Goal: Information Seeking & Learning: Find specific page/section

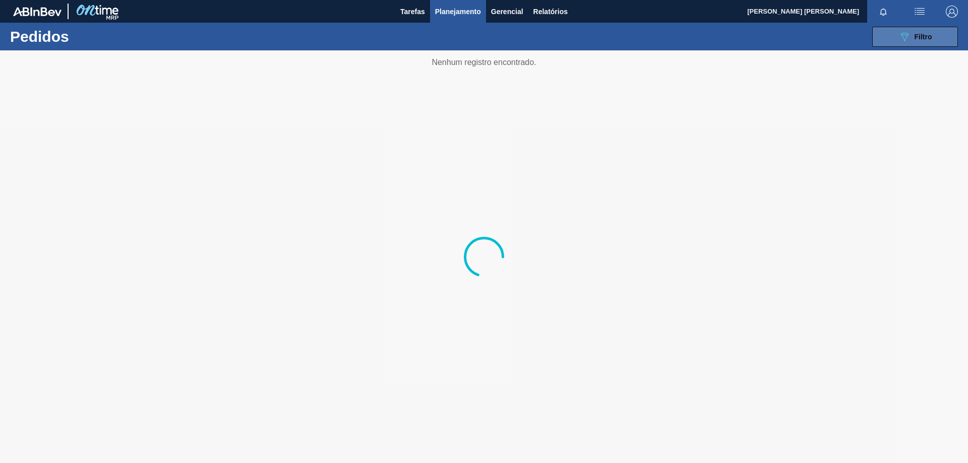
click at [922, 46] on button "089F7B8B-B2A5-4AFE-B5C0-19BA573D28AC Filtro" at bounding box center [915, 37] width 86 height 20
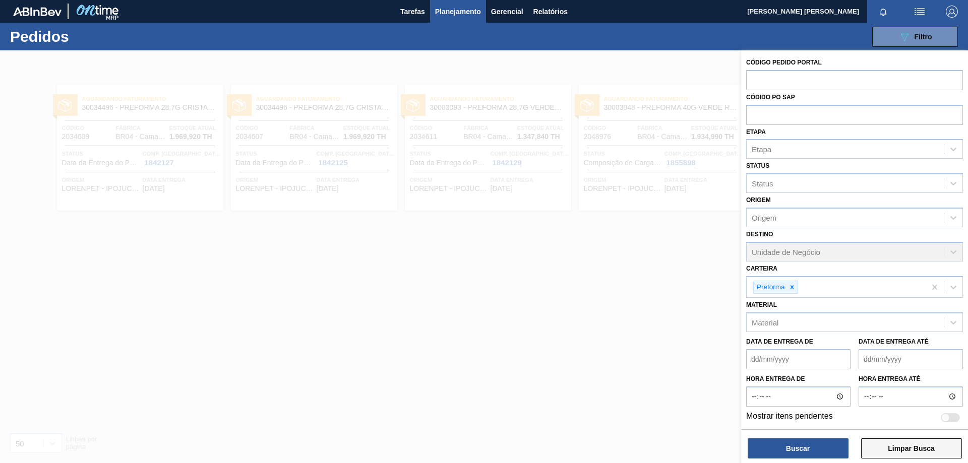
click at [892, 445] on button "Limpar Busca" at bounding box center [911, 449] width 101 height 20
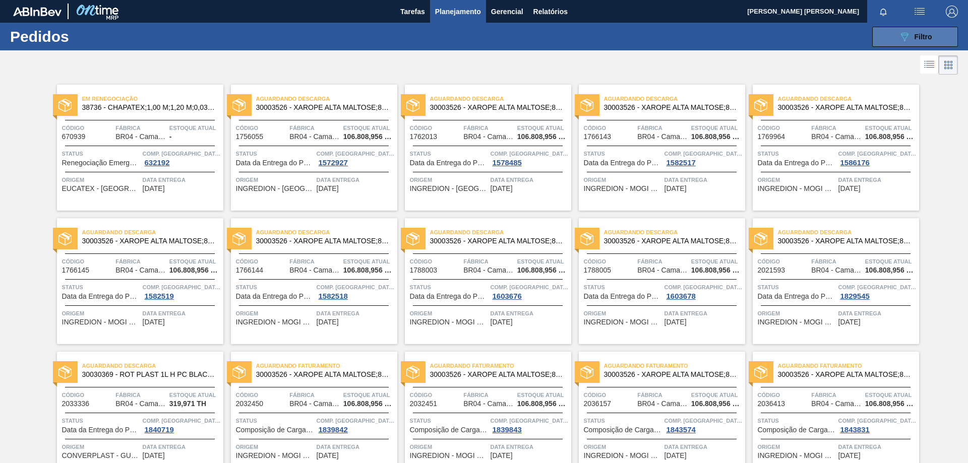
click at [910, 33] on div "089F7B8B-B2A5-4AFE-B5C0-19BA573D28AC Filtro" at bounding box center [915, 37] width 34 height 12
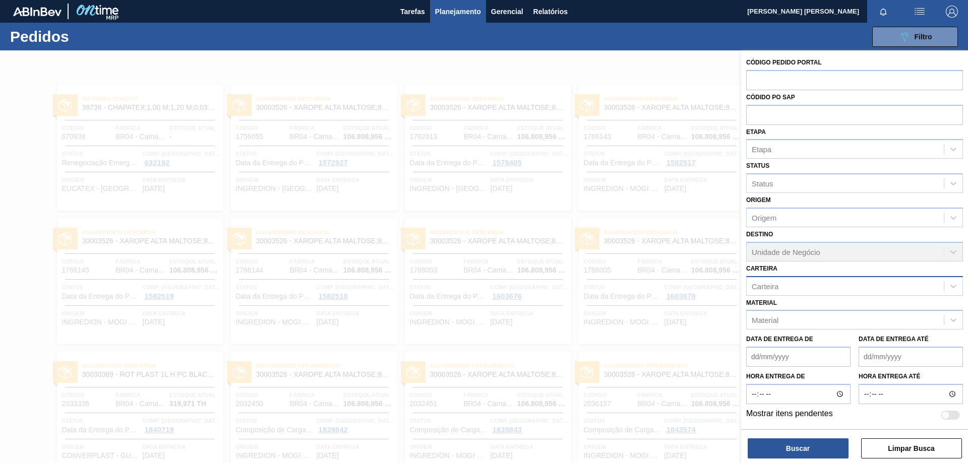
click at [829, 289] on div "Carteira" at bounding box center [845, 286] width 197 height 15
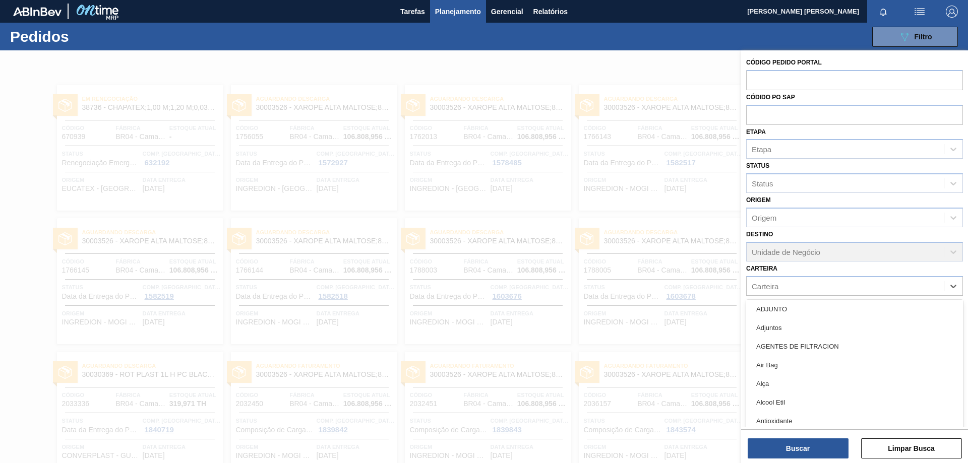
scroll to position [252, 0]
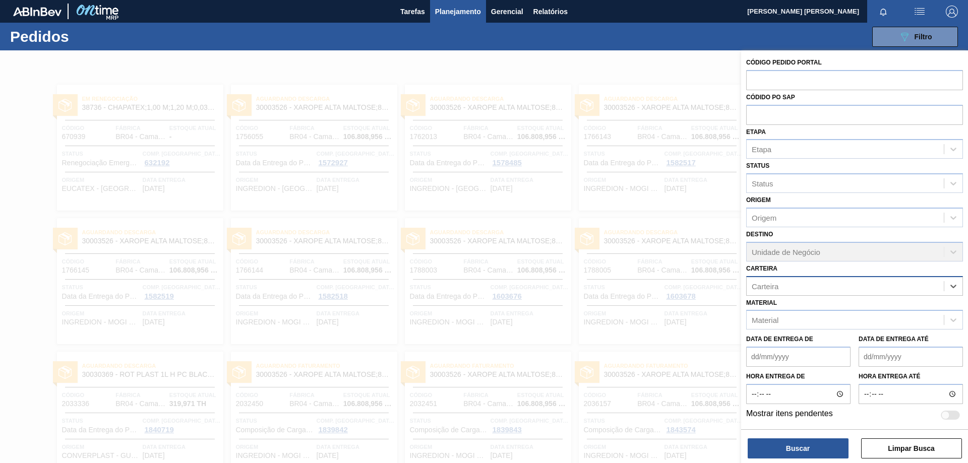
click at [904, 292] on div "Carteira" at bounding box center [845, 286] width 197 height 15
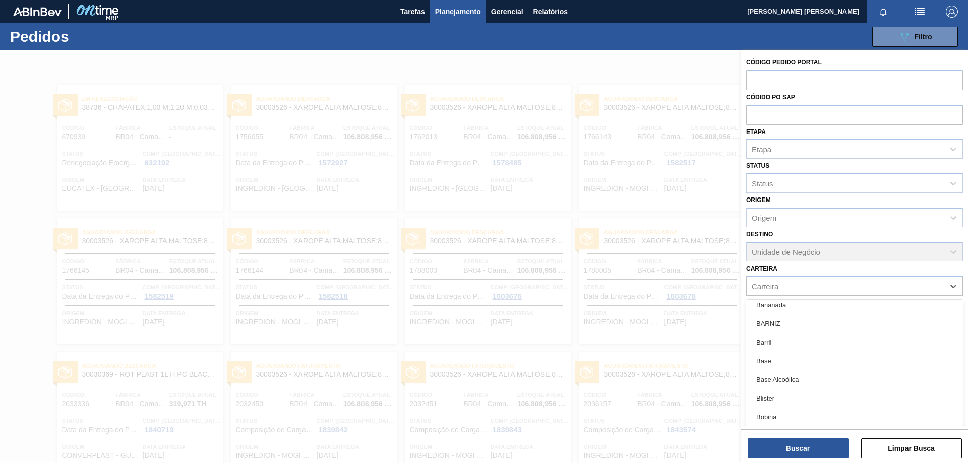
scroll to position [605, 0]
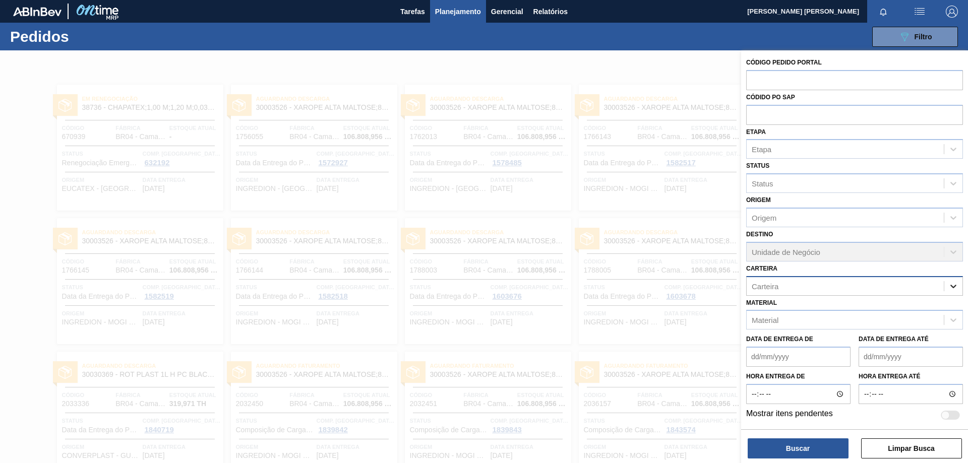
click at [958, 282] on div at bounding box center [953, 286] width 18 height 18
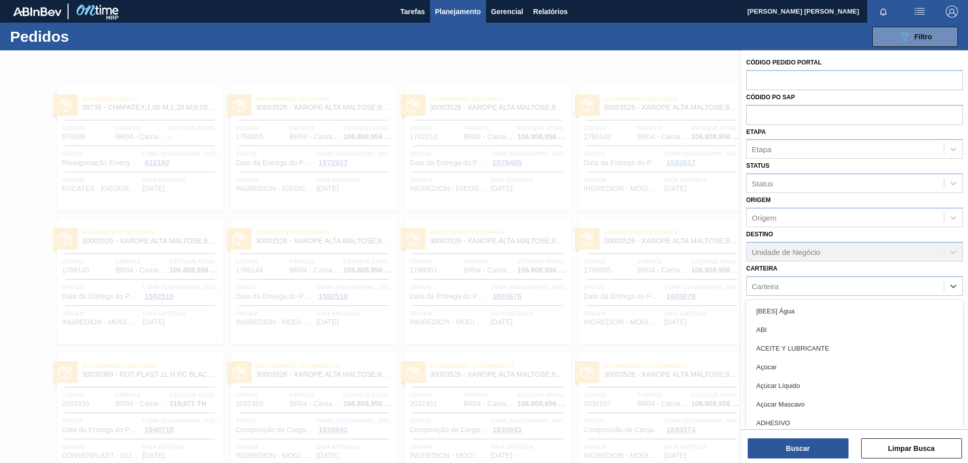
scroll to position [202, 0]
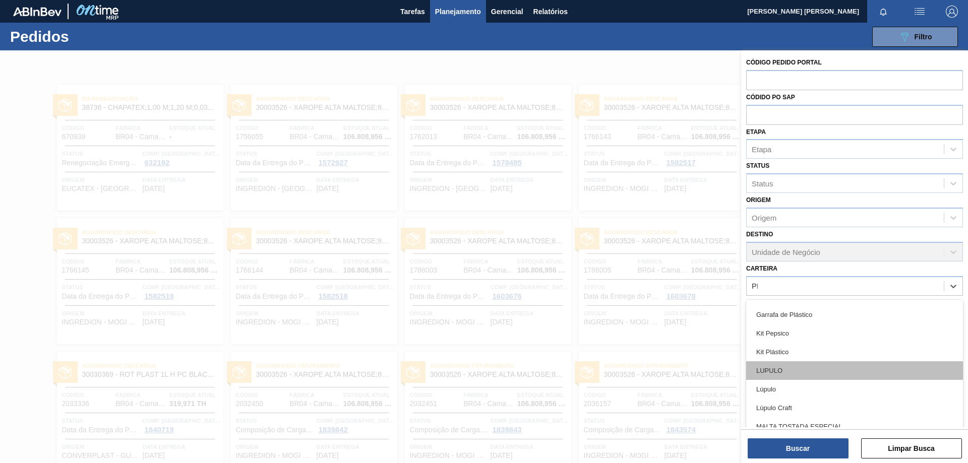
type input "PRE"
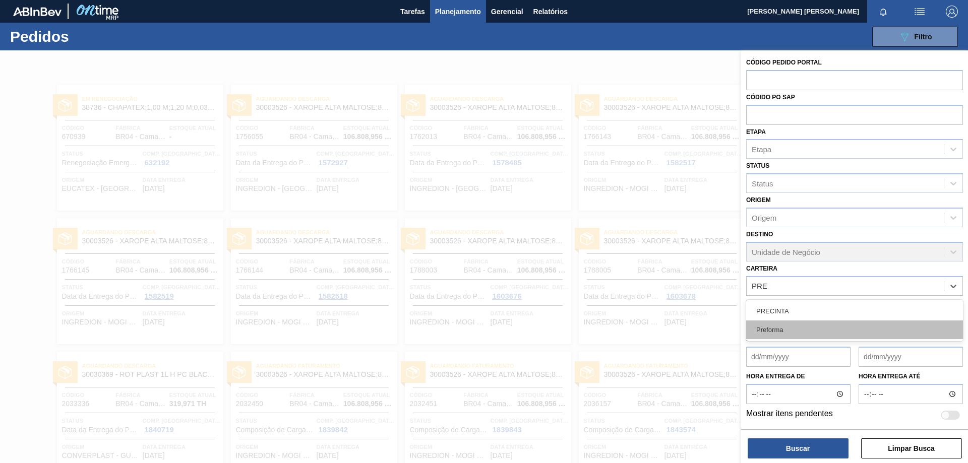
click at [812, 332] on div "Preforma" at bounding box center [854, 330] width 217 height 19
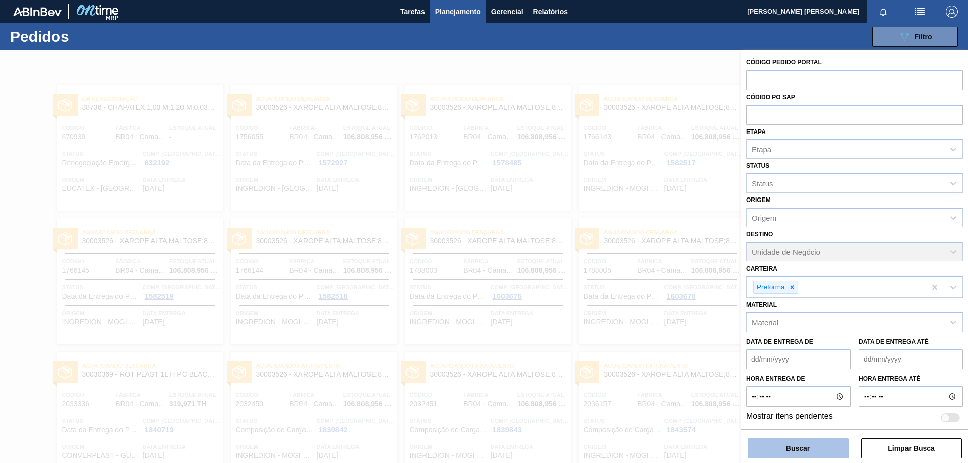
click at [810, 450] on button "Buscar" at bounding box center [798, 449] width 101 height 20
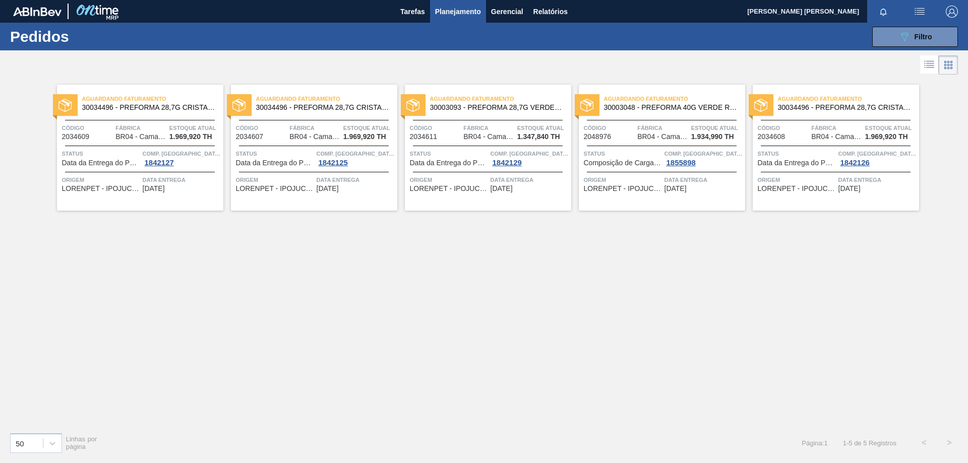
click at [917, 13] on img "button" at bounding box center [919, 12] width 12 height 12
click at [920, 10] on div at bounding box center [484, 231] width 968 height 463
click at [921, 17] on img "button" at bounding box center [919, 12] width 12 height 12
click at [856, 44] on div at bounding box center [484, 231] width 968 height 463
click at [915, 31] on div "089F7B8B-B2A5-4AFE-B5C0-19BA573D28AC Filtro" at bounding box center [915, 37] width 34 height 12
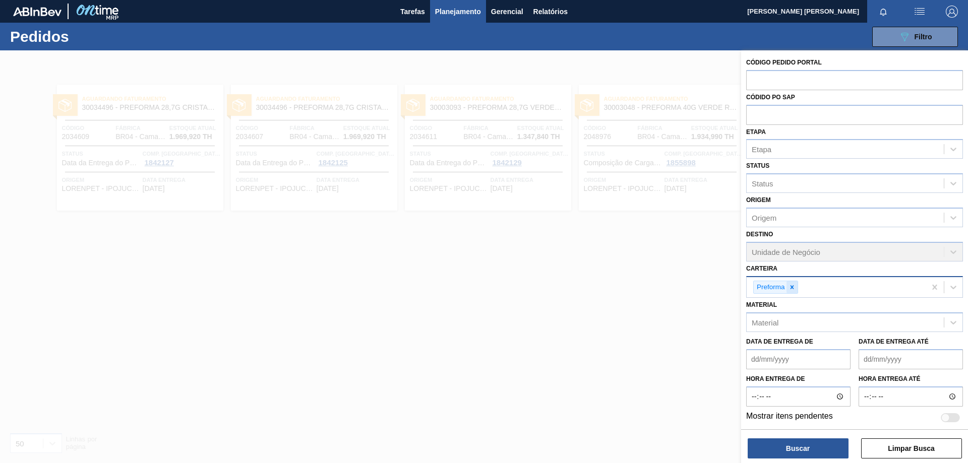
click at [793, 291] on icon at bounding box center [791, 287] width 7 height 7
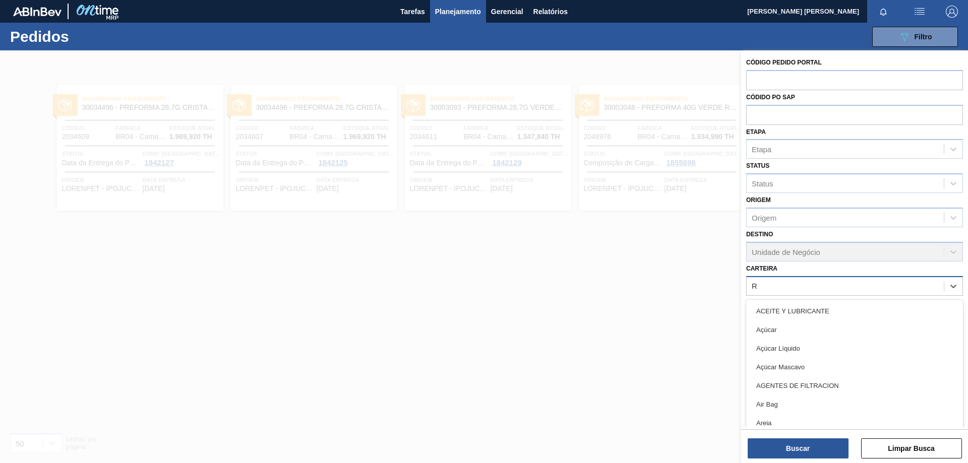
type input "RÓ"
click at [814, 416] on div "Rótulo Plástico" at bounding box center [854, 423] width 217 height 19
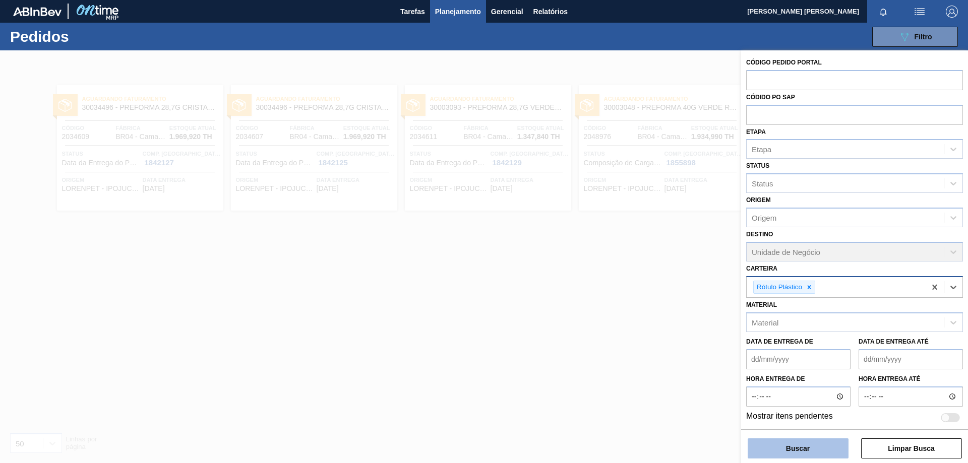
click at [821, 445] on button "Buscar" at bounding box center [798, 449] width 101 height 20
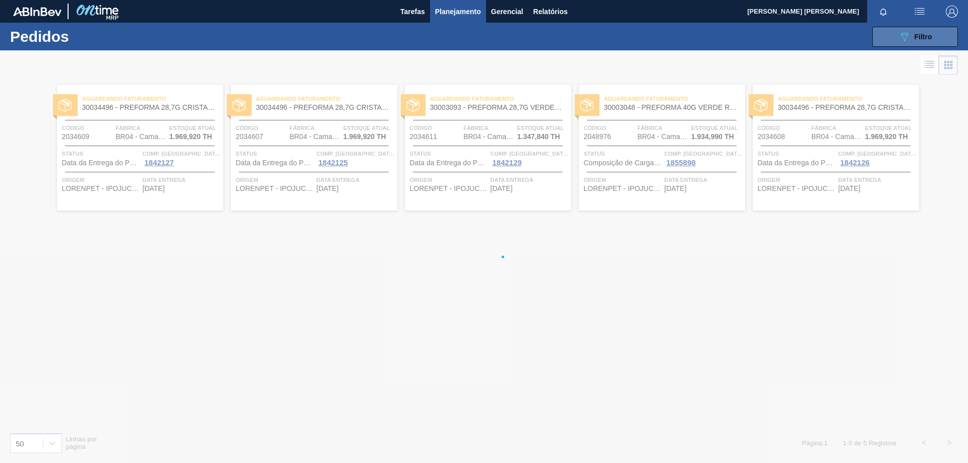
click at [905, 36] on icon "089F7B8B-B2A5-4AFE-B5C0-19BA573D28AC" at bounding box center [904, 37] width 12 height 12
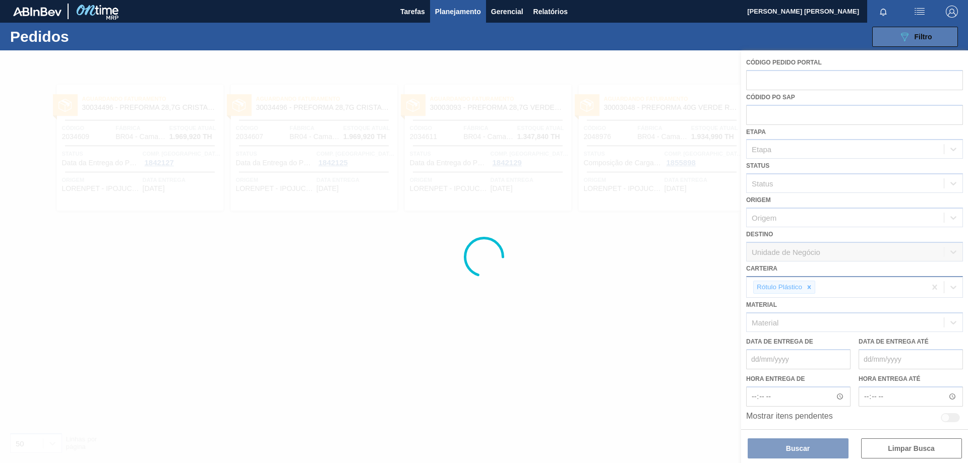
click at [926, 33] on span "Filtro" at bounding box center [923, 37] width 18 height 8
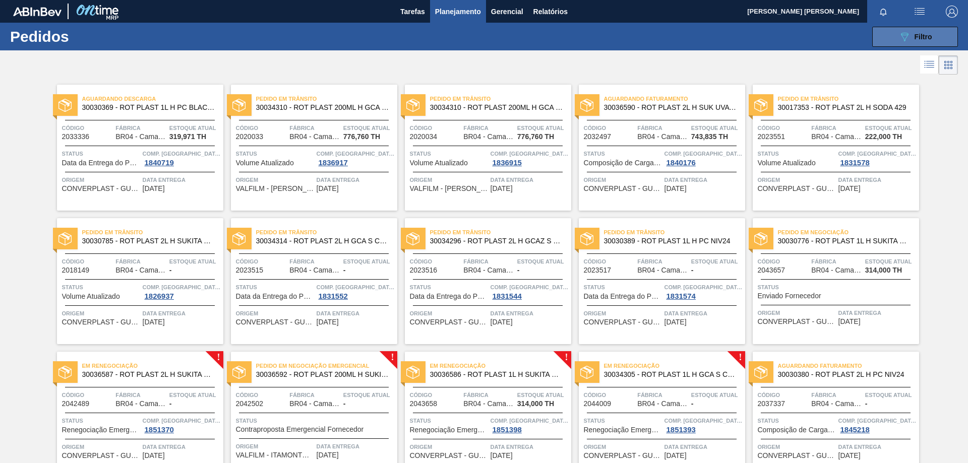
click at [925, 28] on button "089F7B8B-B2A5-4AFE-B5C0-19BA573D28AC Filtro" at bounding box center [915, 37] width 86 height 20
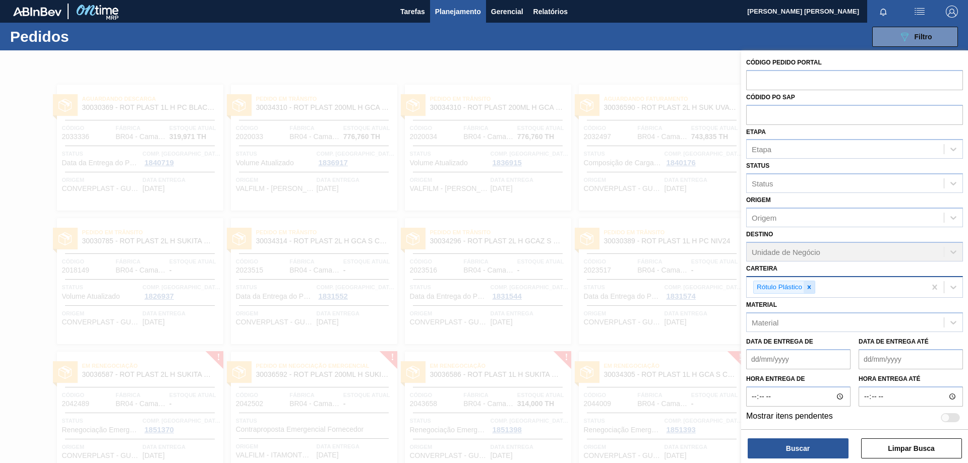
click at [809, 287] on icon at bounding box center [809, 287] width 4 height 4
type input "FOLHA"
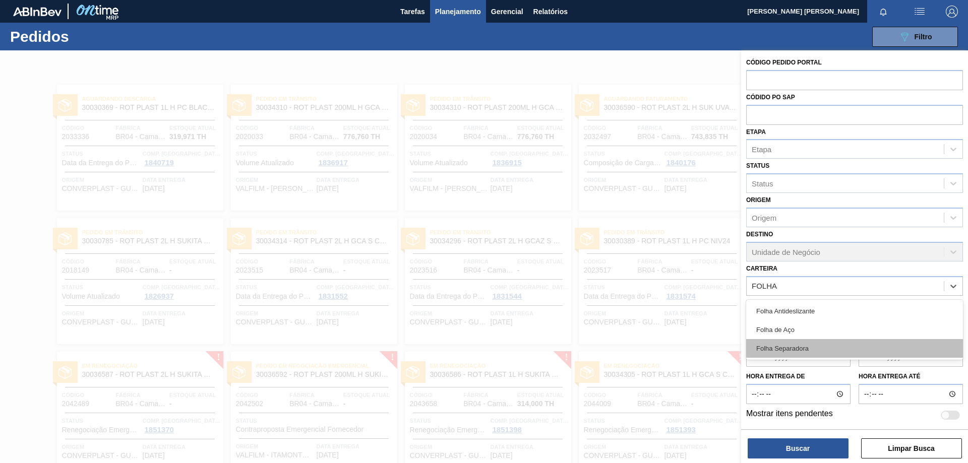
click at [811, 356] on div "Folha Separadora" at bounding box center [854, 348] width 217 height 19
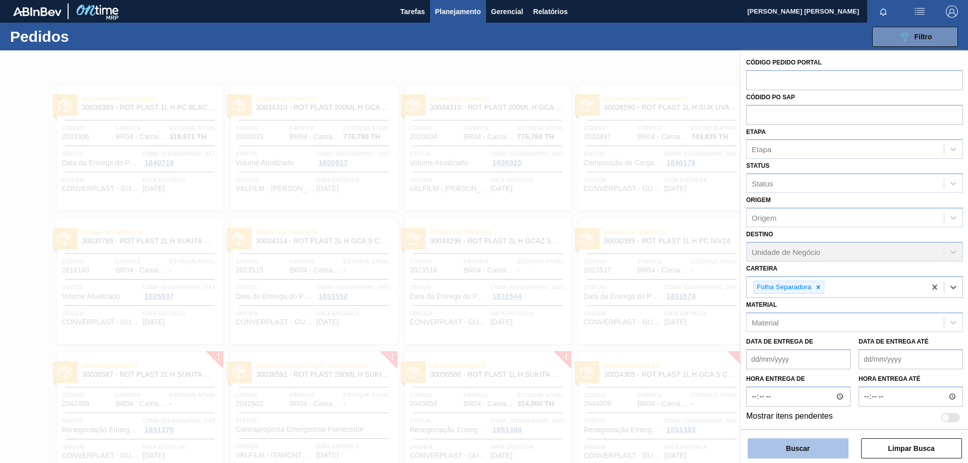
click at [823, 456] on button "Buscar" at bounding box center [798, 449] width 101 height 20
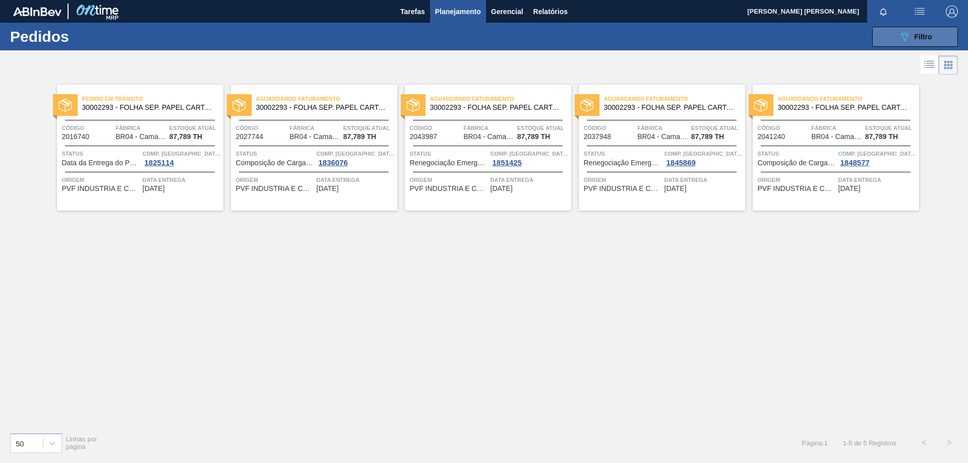
click at [910, 35] on icon "089F7B8B-B2A5-4AFE-B5C0-19BA573D28AC" at bounding box center [904, 37] width 12 height 12
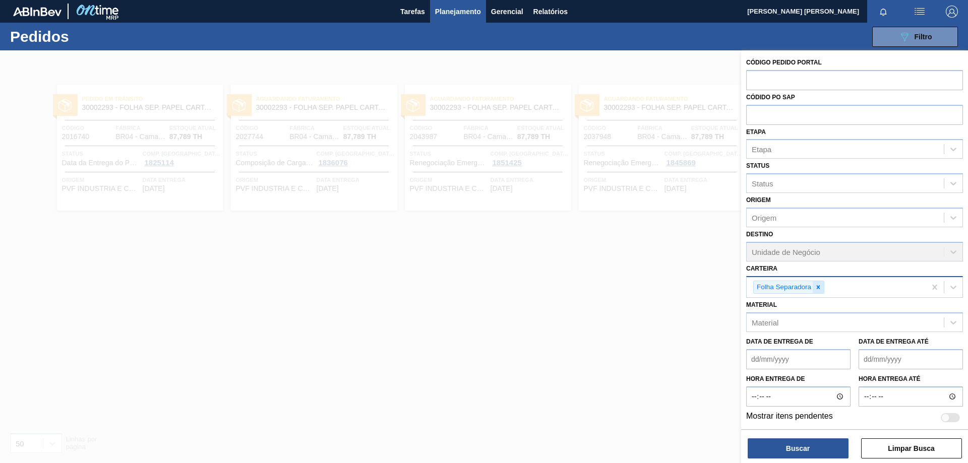
click at [817, 292] on div at bounding box center [818, 287] width 11 height 13
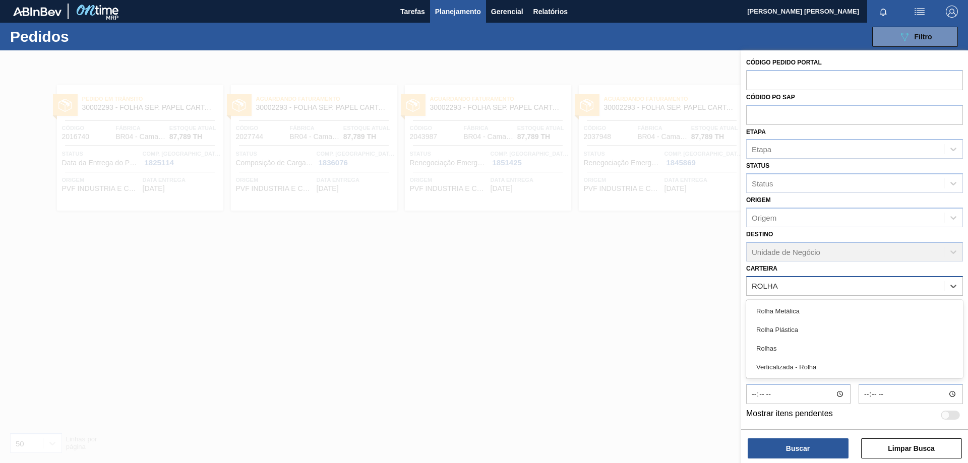
type input "ROLHA"
type input "ROL"
click at [809, 317] on div "Rolha Metálica" at bounding box center [854, 311] width 217 height 19
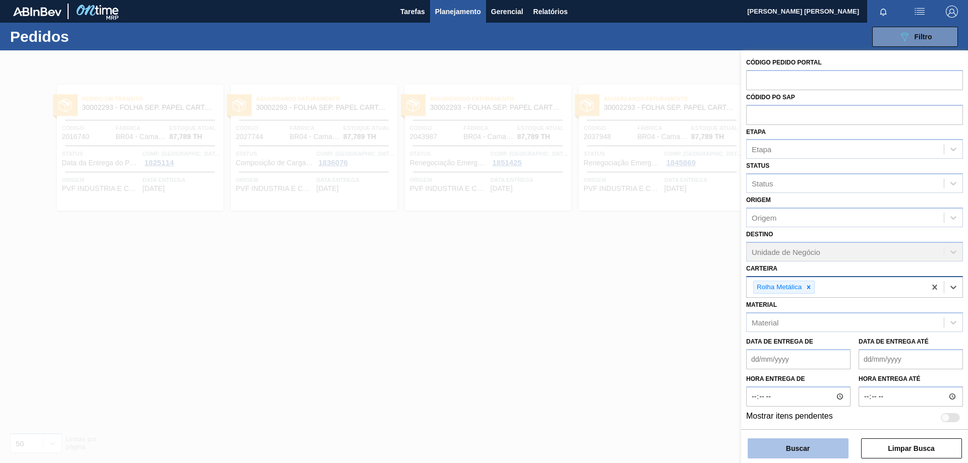
click at [823, 447] on button "Buscar" at bounding box center [798, 449] width 101 height 20
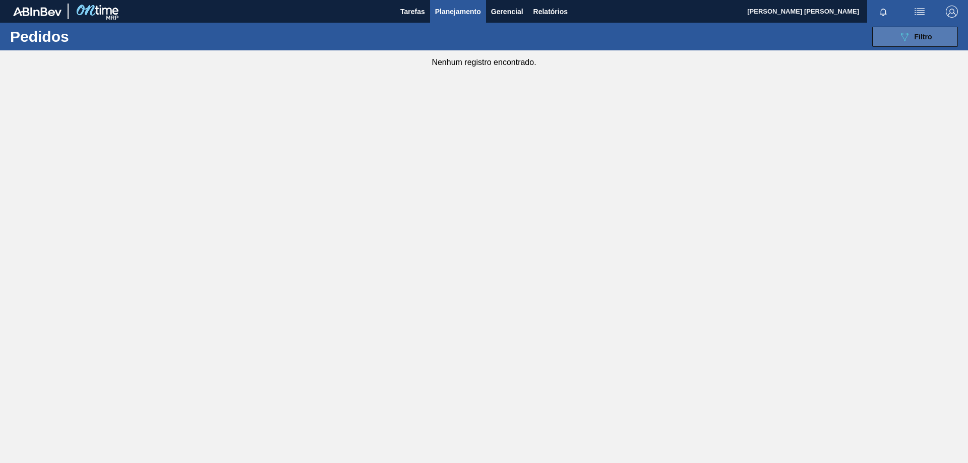
click at [933, 37] on button "089F7B8B-B2A5-4AFE-B5C0-19BA573D28AC Filtro" at bounding box center [915, 37] width 86 height 20
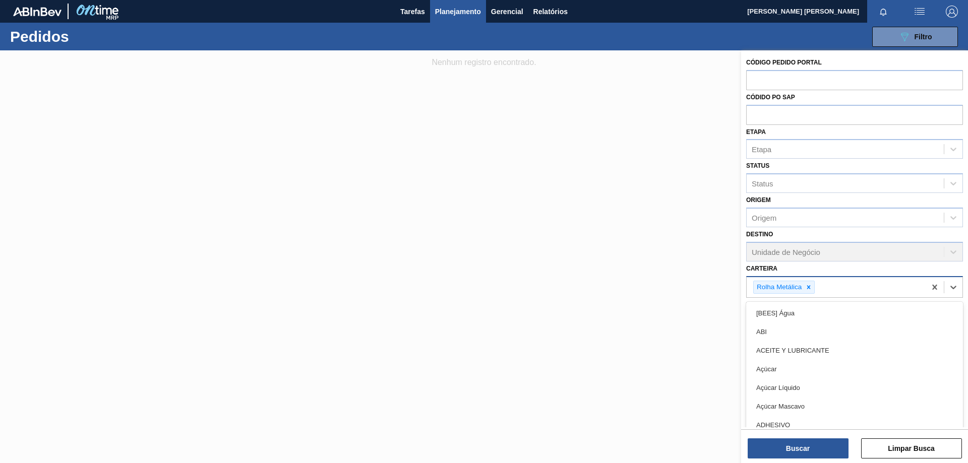
click at [891, 282] on div "Rolha Metálica" at bounding box center [836, 287] width 179 height 21
click at [807, 290] on icon at bounding box center [808, 287] width 7 height 7
type input "[GEOGRAPHIC_DATA]"
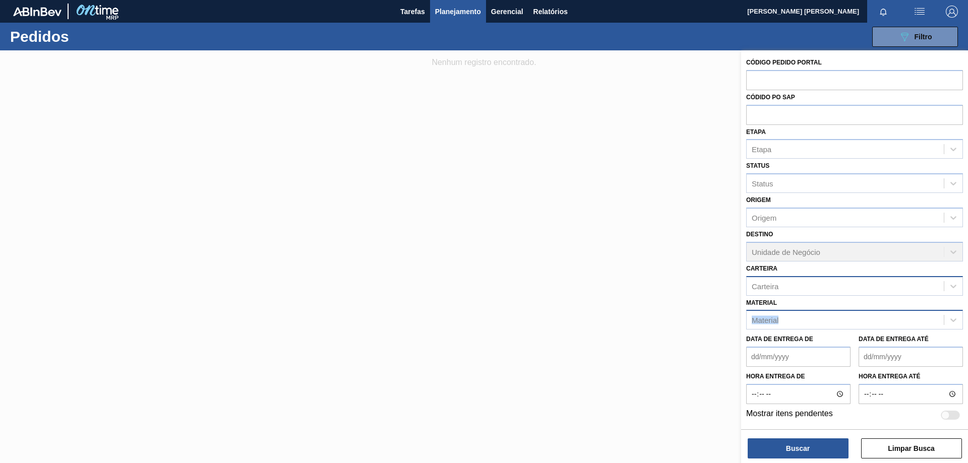
click at [813, 312] on div "Material Material" at bounding box center [854, 313] width 217 height 34
click at [803, 320] on div "Material" at bounding box center [845, 320] width 197 height 15
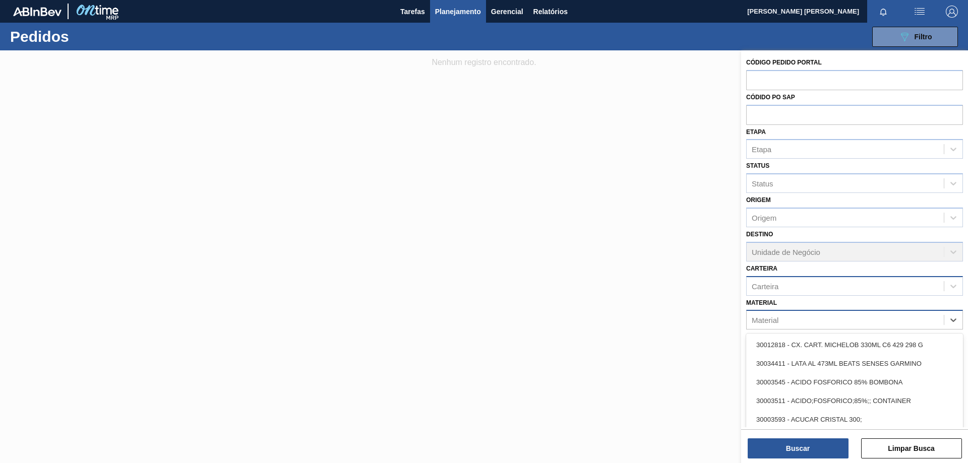
paste input "20009555"
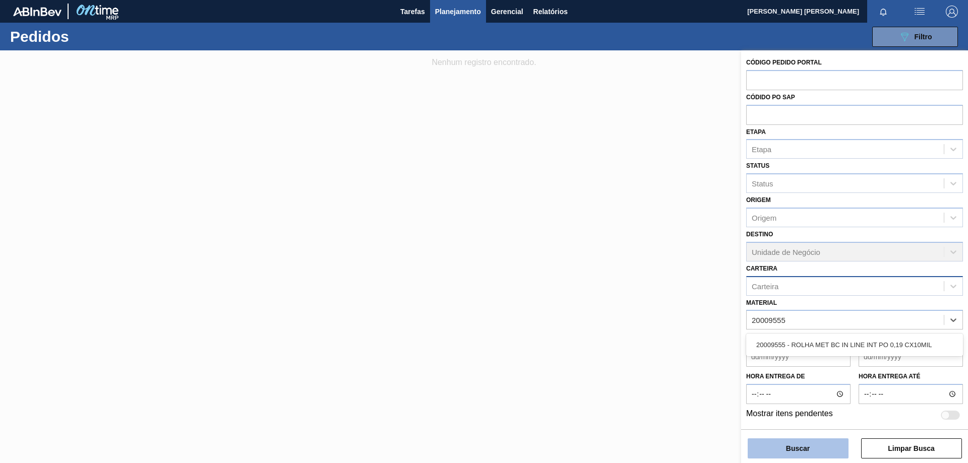
type input "20009555"
click at [786, 447] on button "Buscar" at bounding box center [798, 449] width 101 height 20
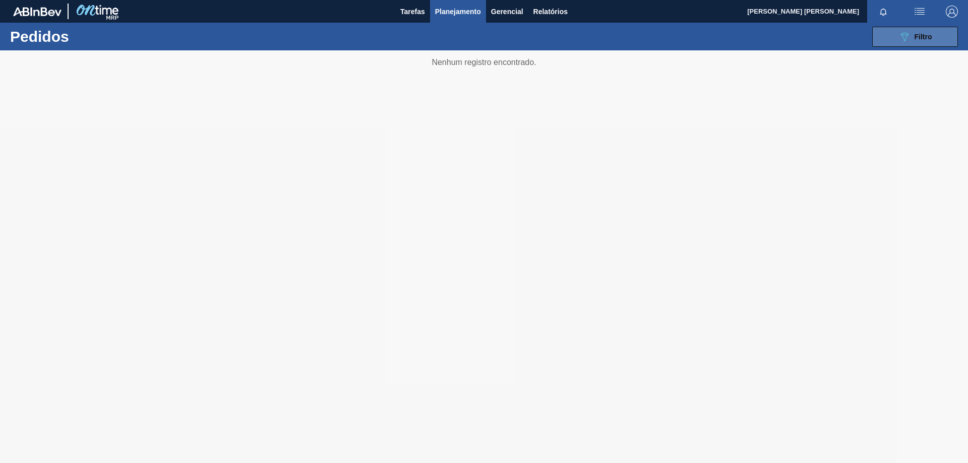
click at [916, 42] on div "089F7B8B-B2A5-4AFE-B5C0-19BA573D28AC Filtro" at bounding box center [915, 37] width 34 height 12
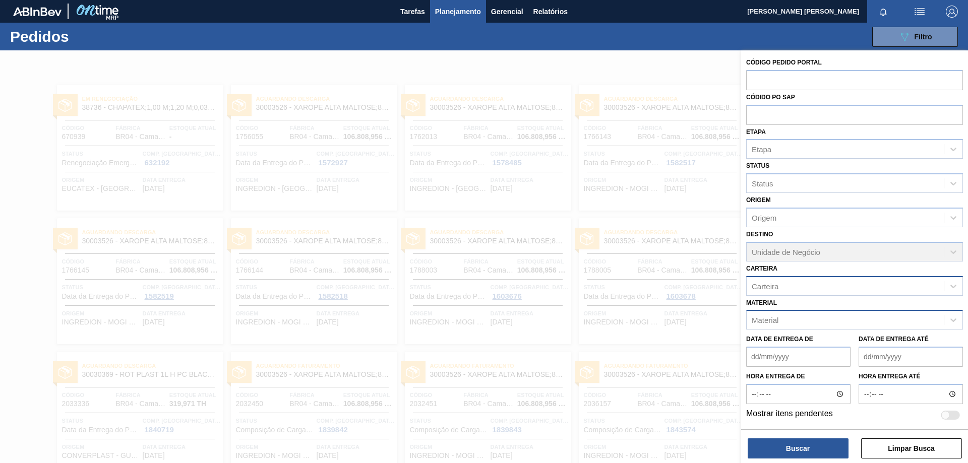
click at [844, 321] on div "Material" at bounding box center [845, 320] width 197 height 15
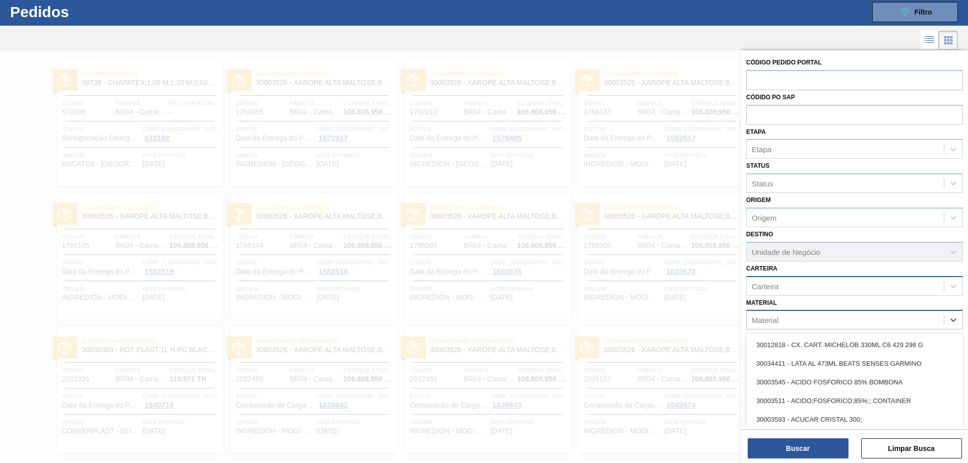
scroll to position [26, 0]
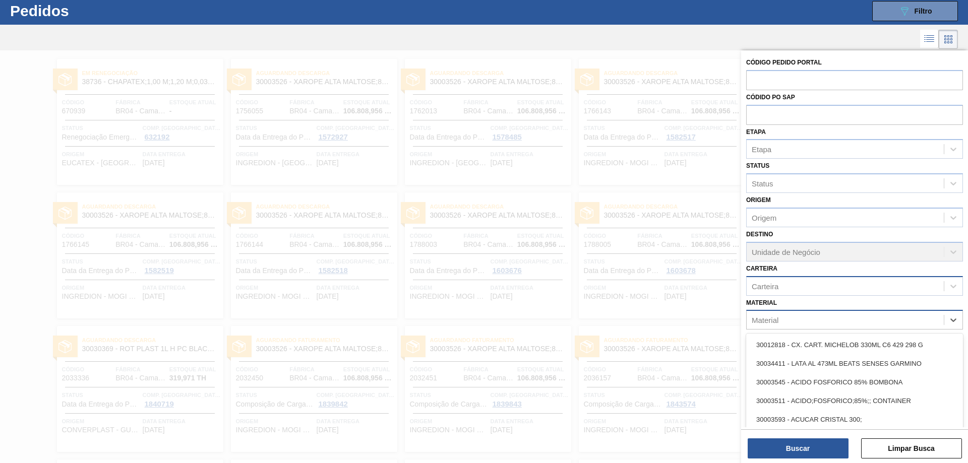
paste input "20009555"
type input "20009555"
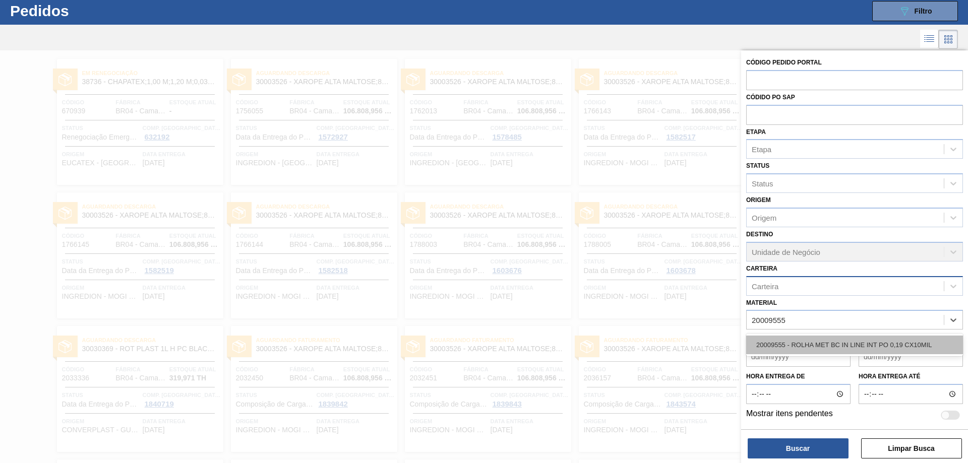
click at [840, 337] on div "20009555 - ROLHA MET BC IN LINE INT PO 0,19 CX10MIL" at bounding box center [854, 345] width 217 height 19
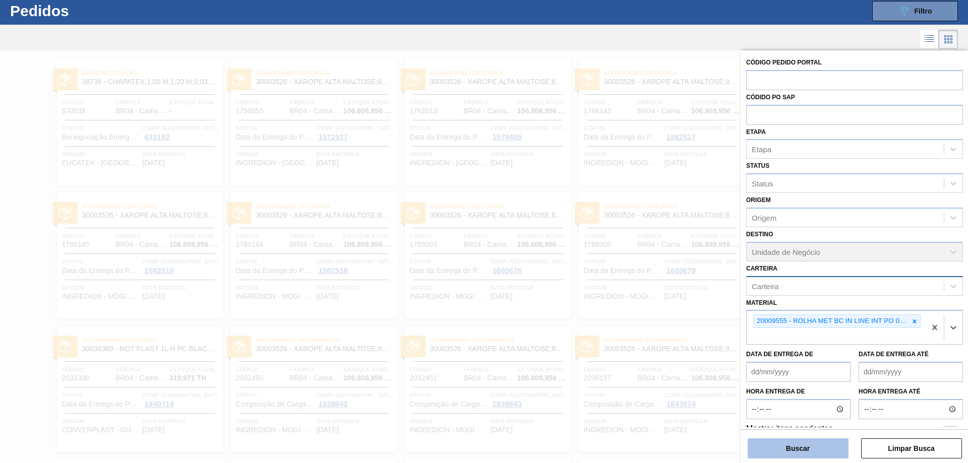
click at [816, 448] on button "Buscar" at bounding box center [798, 449] width 101 height 20
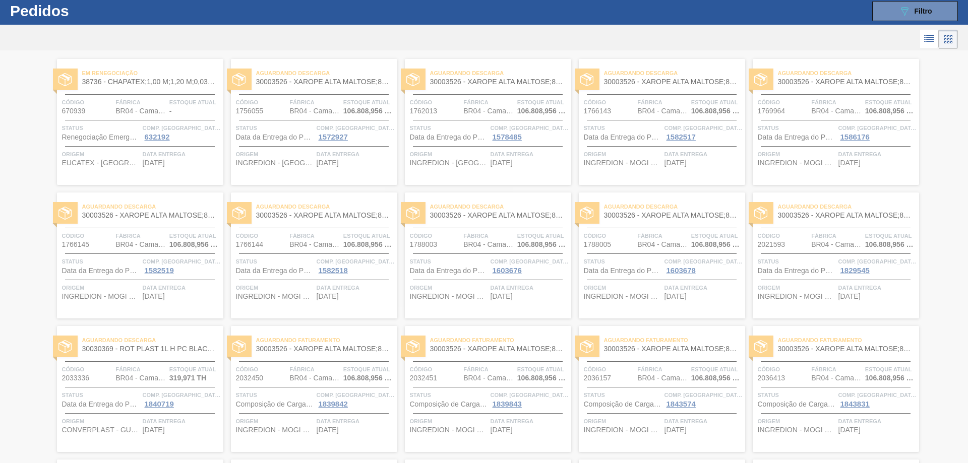
scroll to position [0, 0]
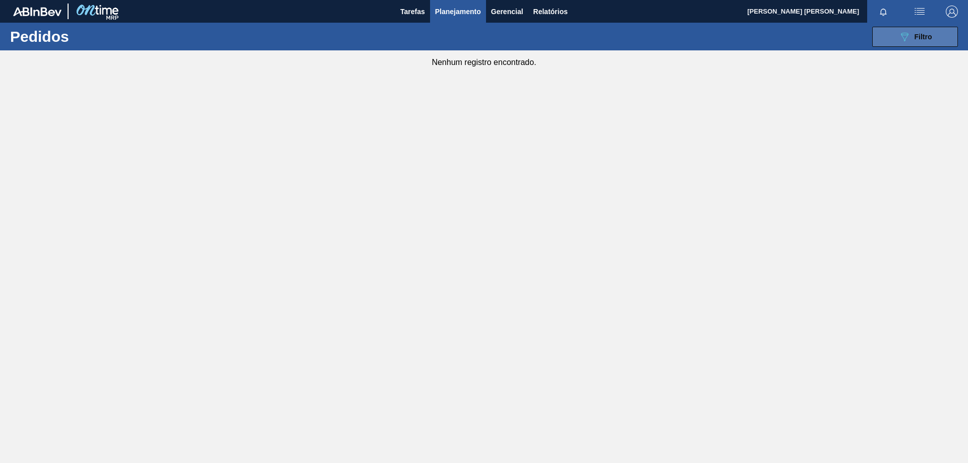
click at [916, 27] on button "089F7B8B-B2A5-4AFE-B5C0-19BA573D28AC Filtro" at bounding box center [915, 37] width 86 height 20
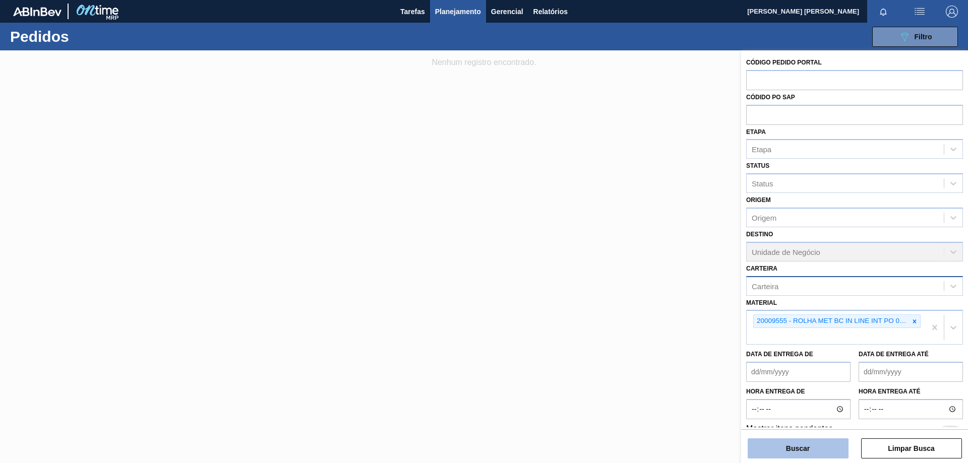
click at [812, 454] on button "Buscar" at bounding box center [798, 449] width 101 height 20
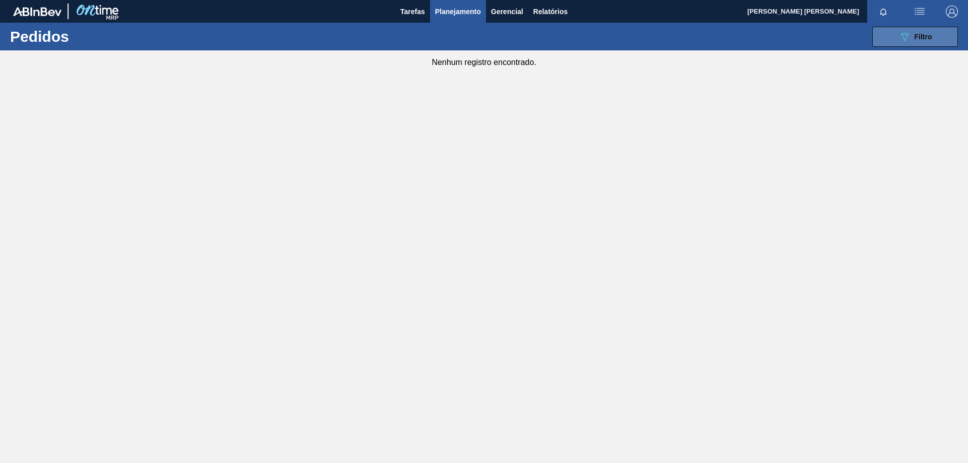
click at [918, 31] on div "089F7B8B-B2A5-4AFE-B5C0-19BA573D28AC Filtro" at bounding box center [915, 37] width 34 height 12
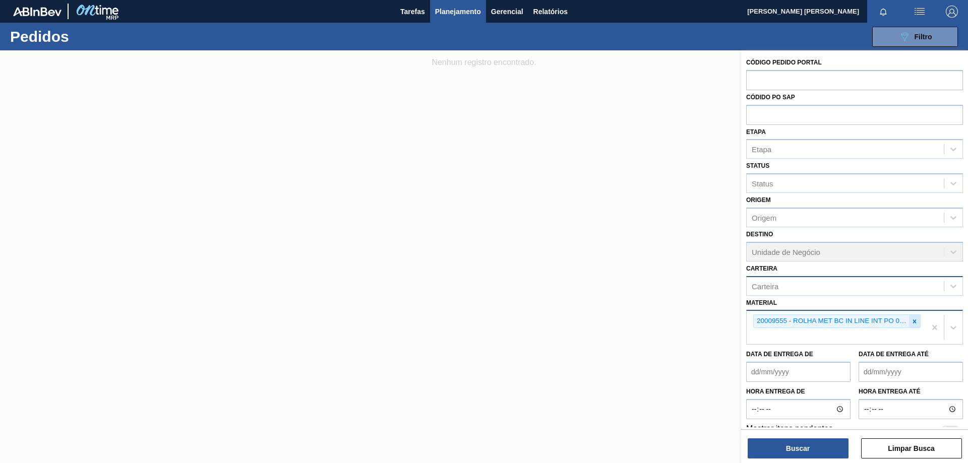
click at [913, 320] on icon at bounding box center [914, 321] width 7 height 7
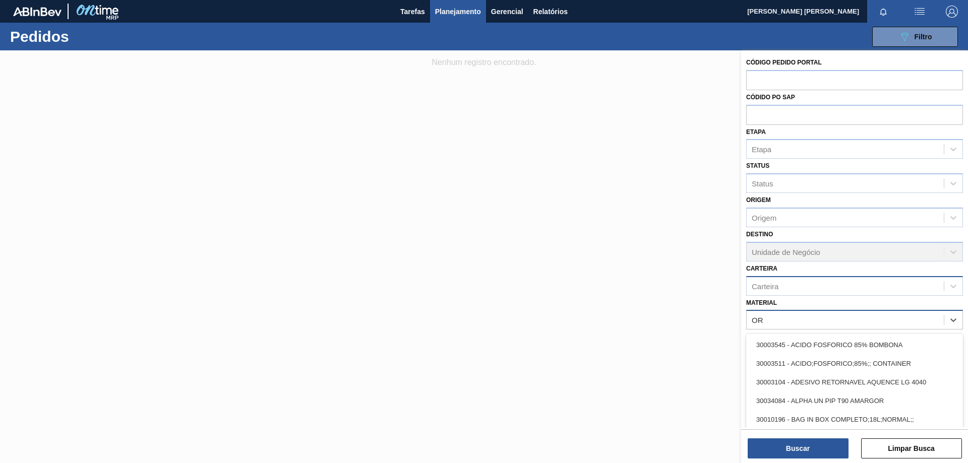
type input "O"
type input "ROTULO"
type input "[GEOGRAPHIC_DATA]"
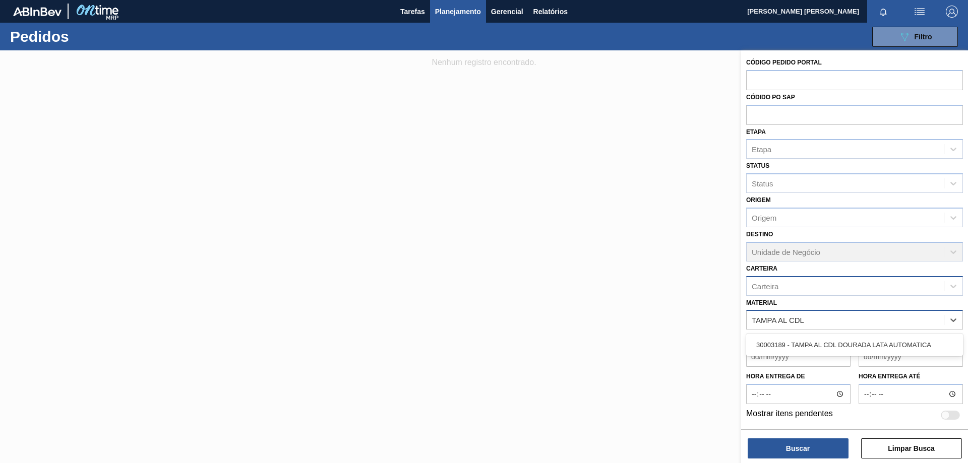
type input "TAMPA AL CDL"
paste input "TAMPA AL.CDL;PRATEADA;LATA-AUTOMATICA;"
type input "TAMPA AL.CDL;PRATEADA;LATA-AUTOMATICA;"
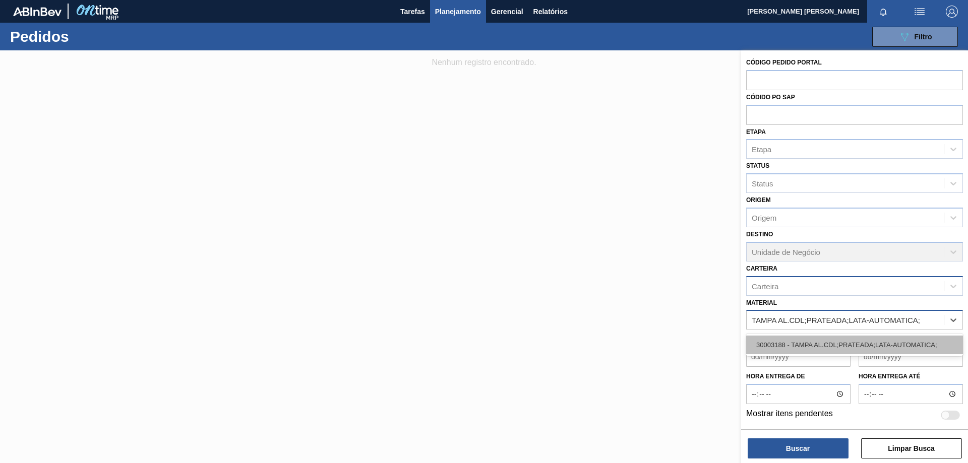
click at [843, 345] on div "30003188 - TAMPA AL.CDL;PRATEADA;LATA-AUTOMATICA;" at bounding box center [854, 345] width 217 height 19
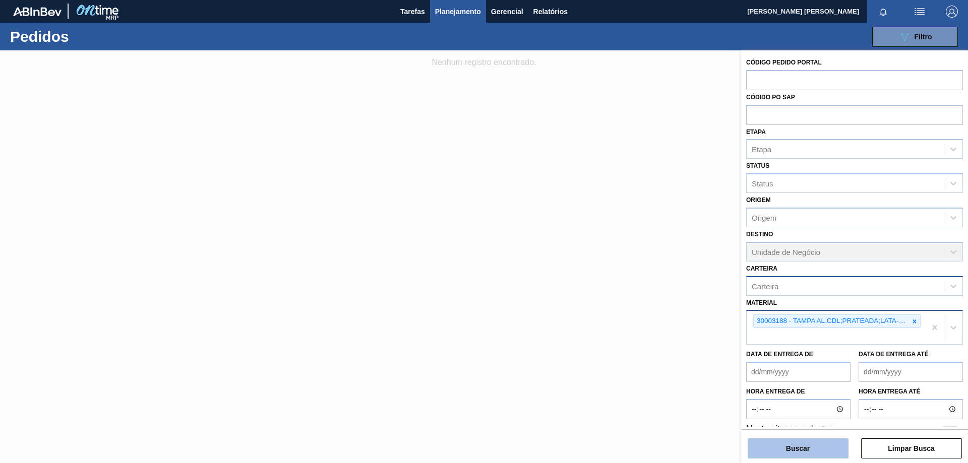
click at [810, 448] on button "Buscar" at bounding box center [798, 449] width 101 height 20
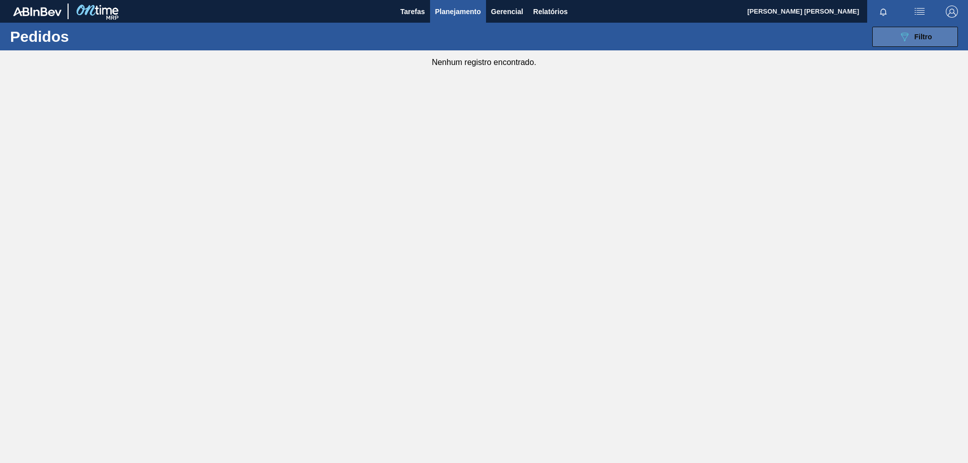
click at [931, 38] on span "Filtro" at bounding box center [923, 37] width 18 height 8
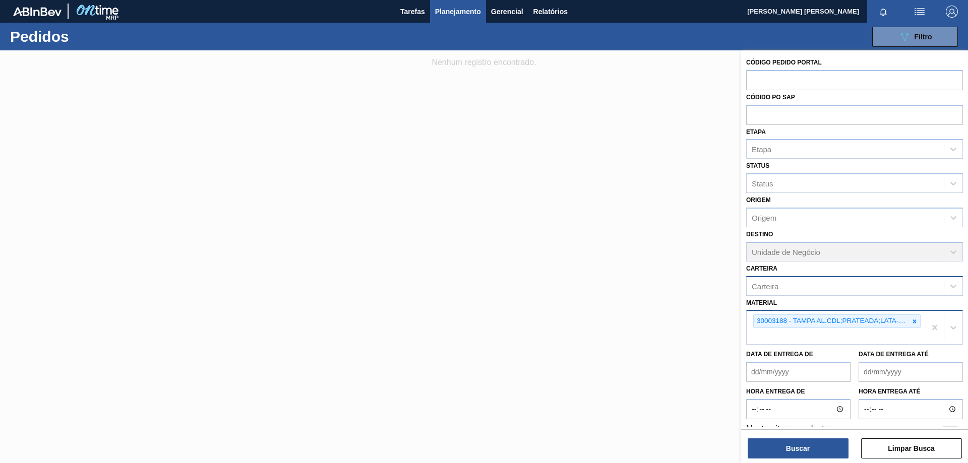
click at [880, 285] on div "Carteira" at bounding box center [845, 286] width 197 height 15
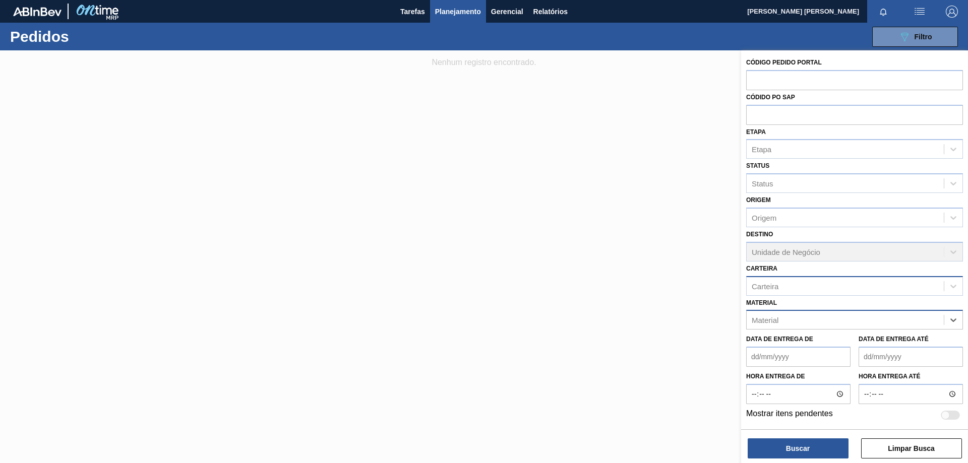
click at [887, 287] on div "Carteira" at bounding box center [845, 286] width 197 height 15
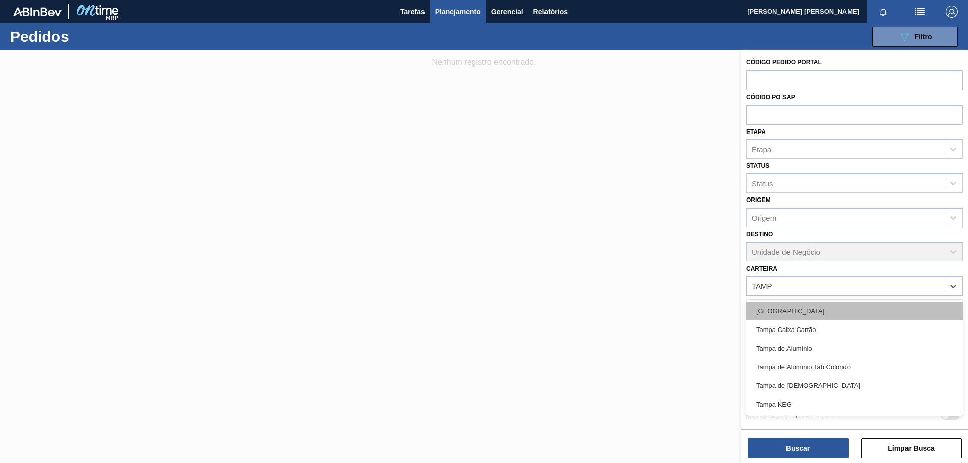
type input "[GEOGRAPHIC_DATA]"
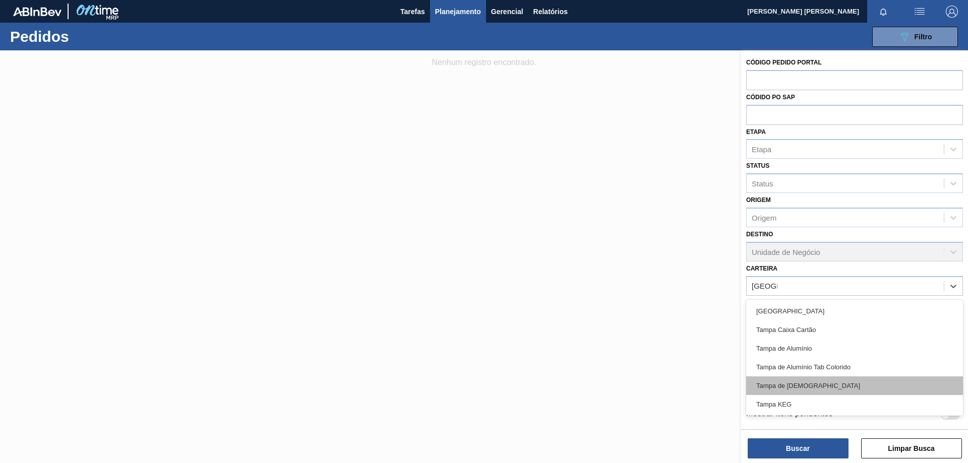
click at [812, 389] on div "Tampa de [DEMOGRAPHIC_DATA]" at bounding box center [854, 386] width 217 height 19
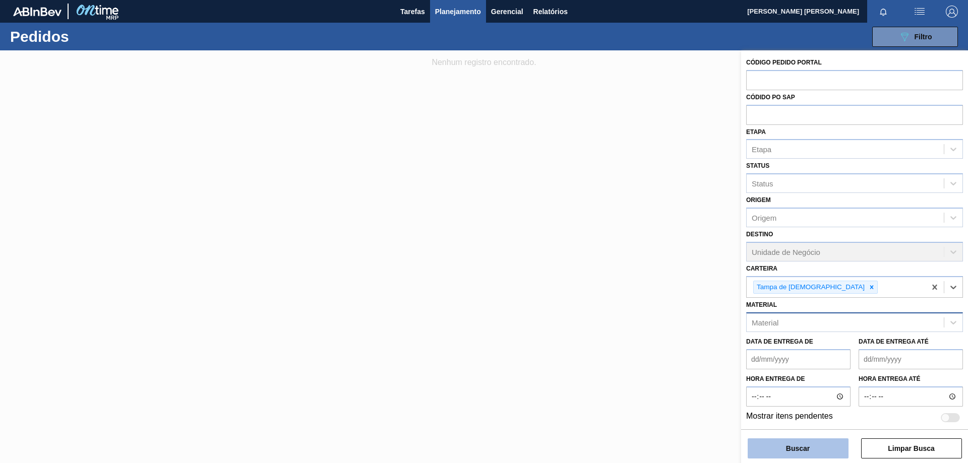
click at [817, 445] on button "Buscar" at bounding box center [798, 449] width 101 height 20
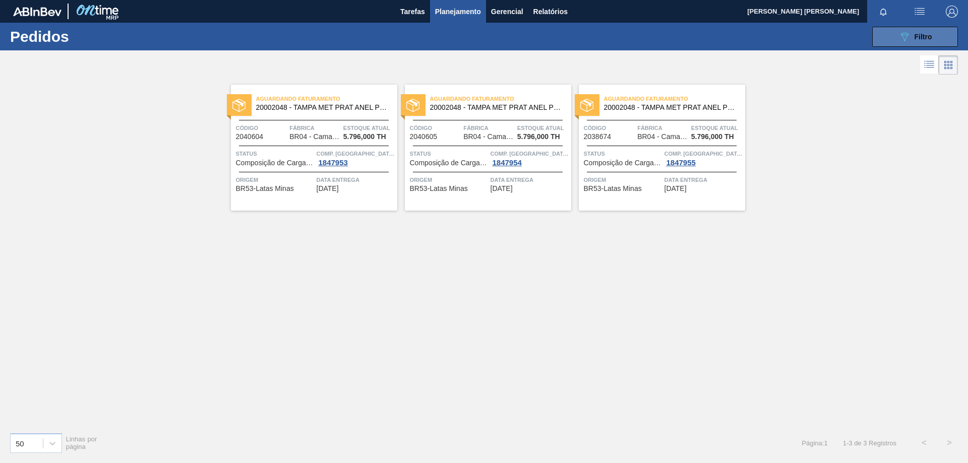
click at [889, 35] on button "089F7B8B-B2A5-4AFE-B5C0-19BA573D28AC Filtro" at bounding box center [915, 37] width 86 height 20
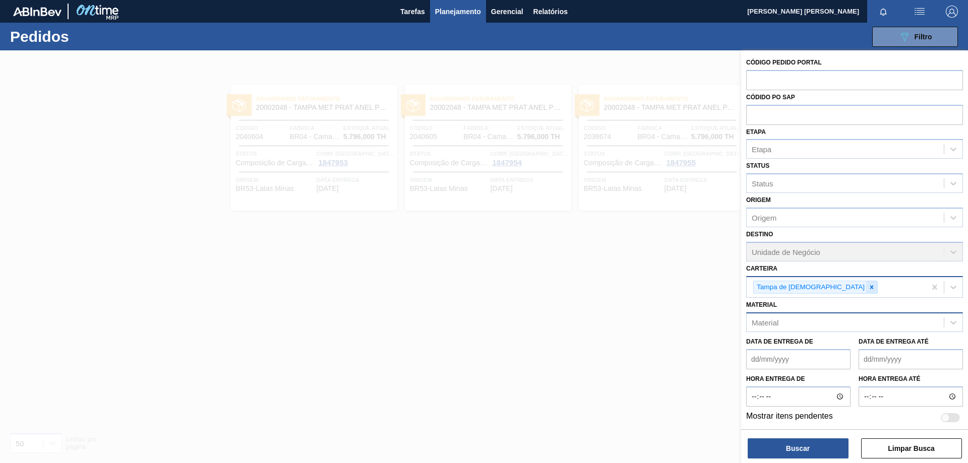
click at [866, 283] on div at bounding box center [871, 287] width 11 height 13
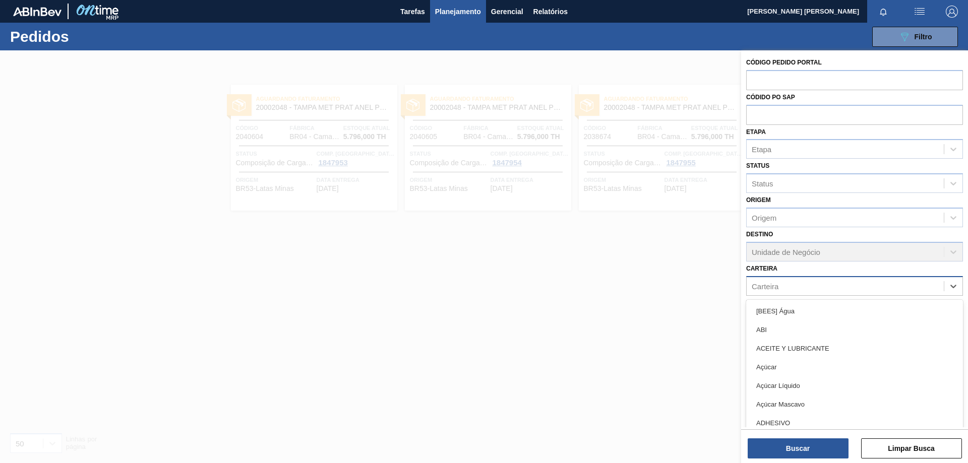
click at [814, 288] on div "Carteira" at bounding box center [845, 286] width 197 height 15
type input "T"
type input "rótu"
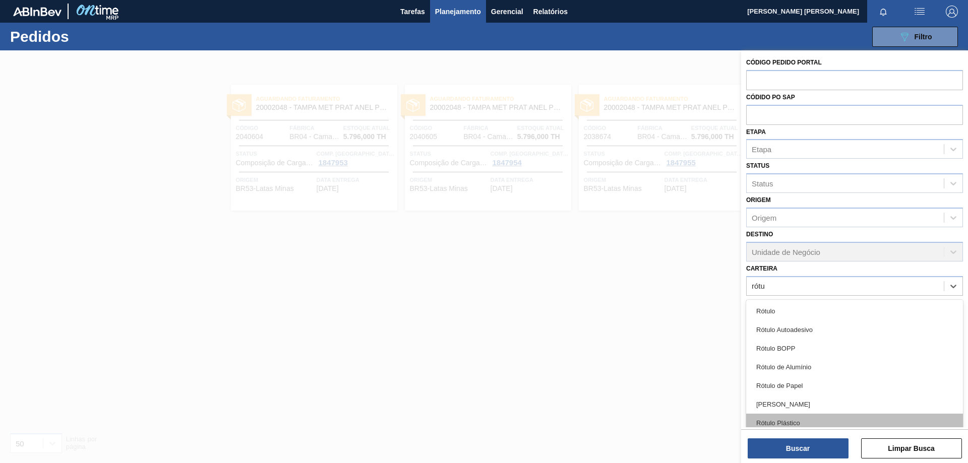
click at [805, 418] on div "Rótulo Plástico" at bounding box center [854, 423] width 217 height 19
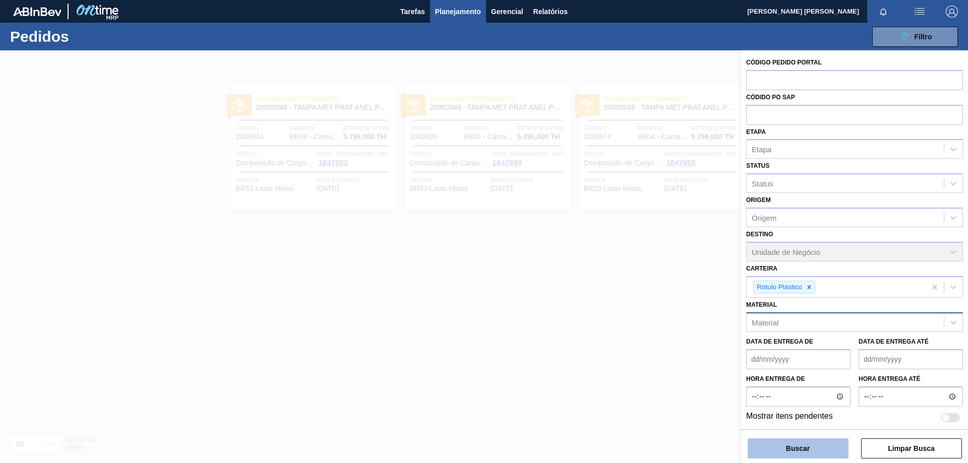
click at [806, 449] on button "Buscar" at bounding box center [798, 449] width 101 height 20
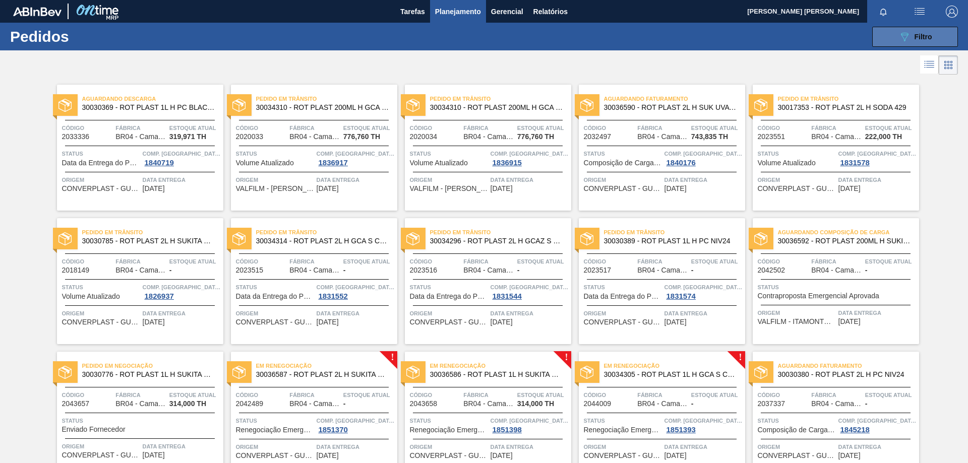
click at [914, 38] on span "Filtro" at bounding box center [923, 37] width 18 height 8
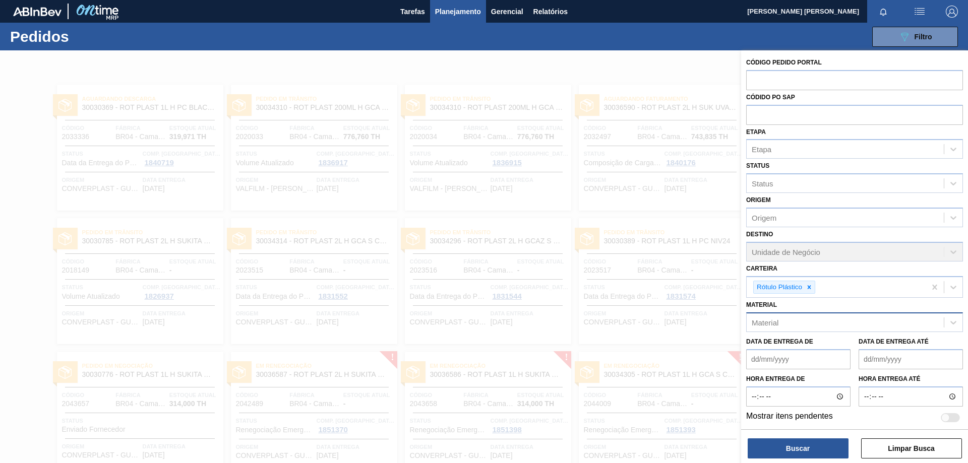
click at [809, 240] on div "Destino Unidade de Negócio" at bounding box center [854, 244] width 217 height 34
click at [814, 251] on div "Destino Unidade de Negócio" at bounding box center [854, 244] width 217 height 34
click at [812, 293] on div at bounding box center [808, 287] width 11 height 13
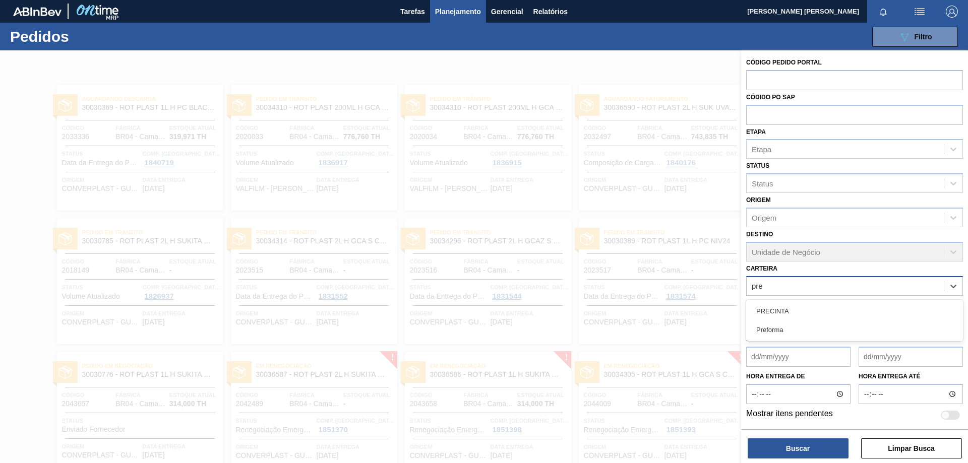
type input "pref"
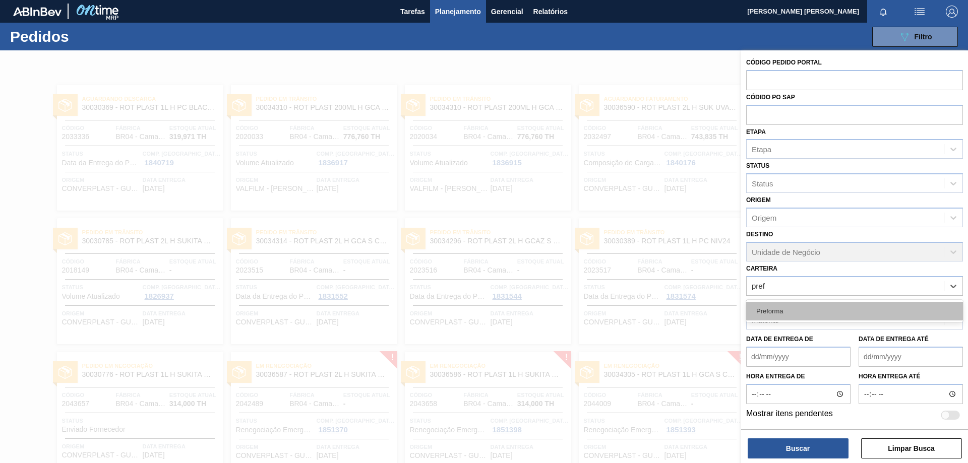
click at [785, 320] on div "Preforma" at bounding box center [854, 311] width 217 height 19
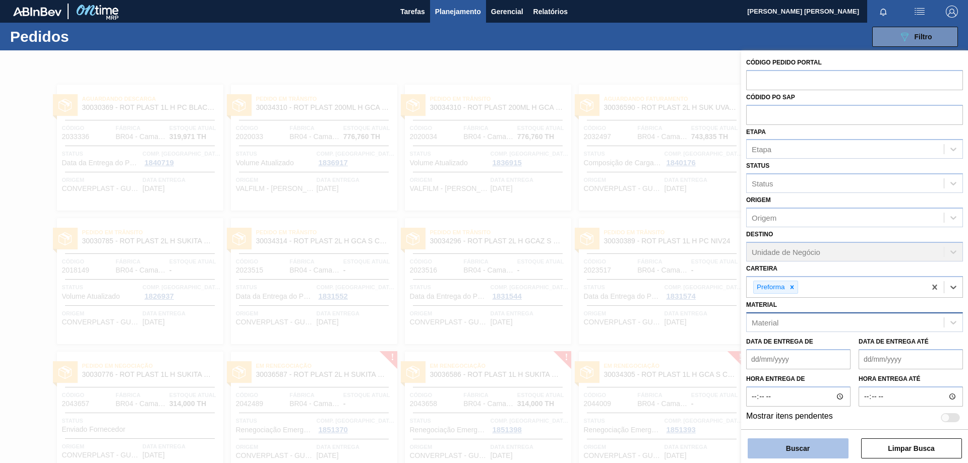
click at [806, 444] on button "Buscar" at bounding box center [798, 449] width 101 height 20
